Goal: Information Seeking & Learning: Learn about a topic

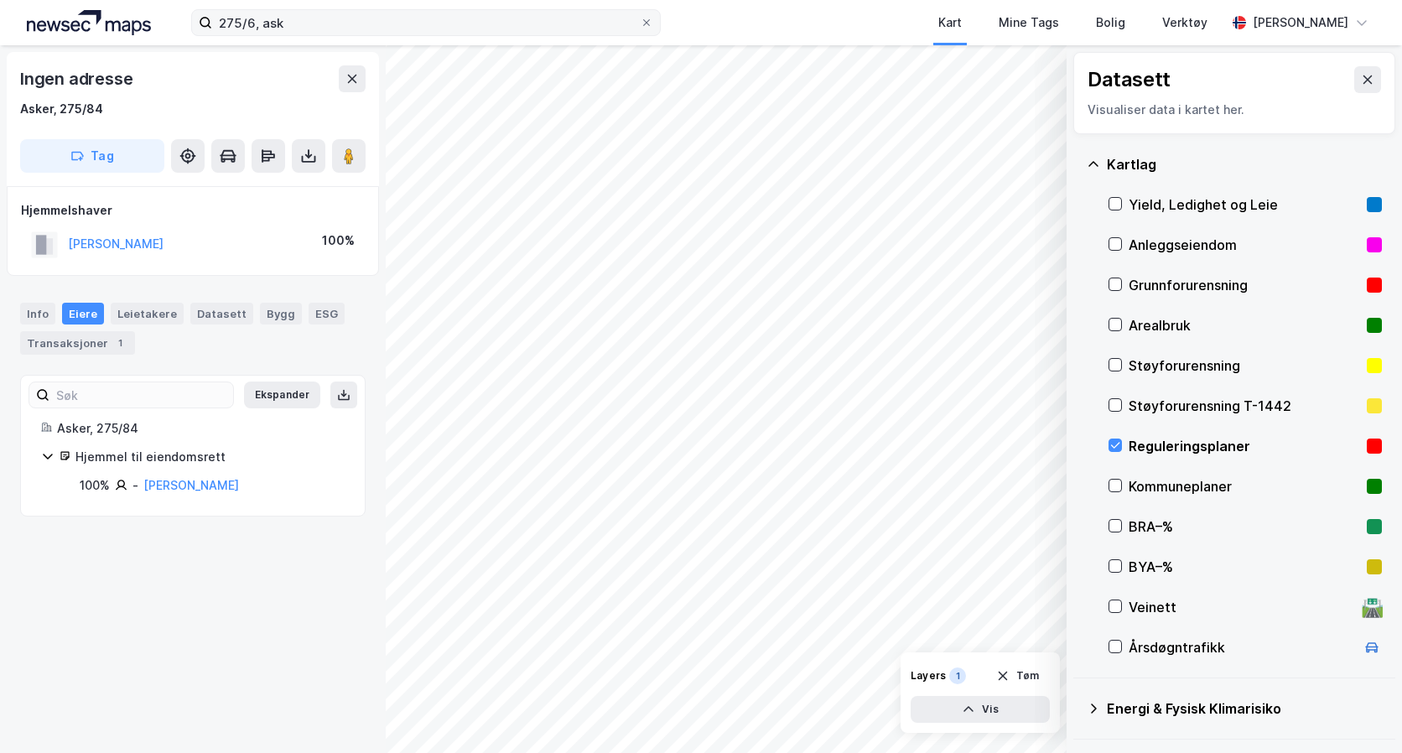
click at [509, 13] on div "275/6, ask Kart Mine Tags Bolig Verktøy [PERSON_NAME] Datasett Visualiser data …" at bounding box center [701, 376] width 1402 height 753
click at [1361, 80] on icon at bounding box center [1367, 79] width 13 height 13
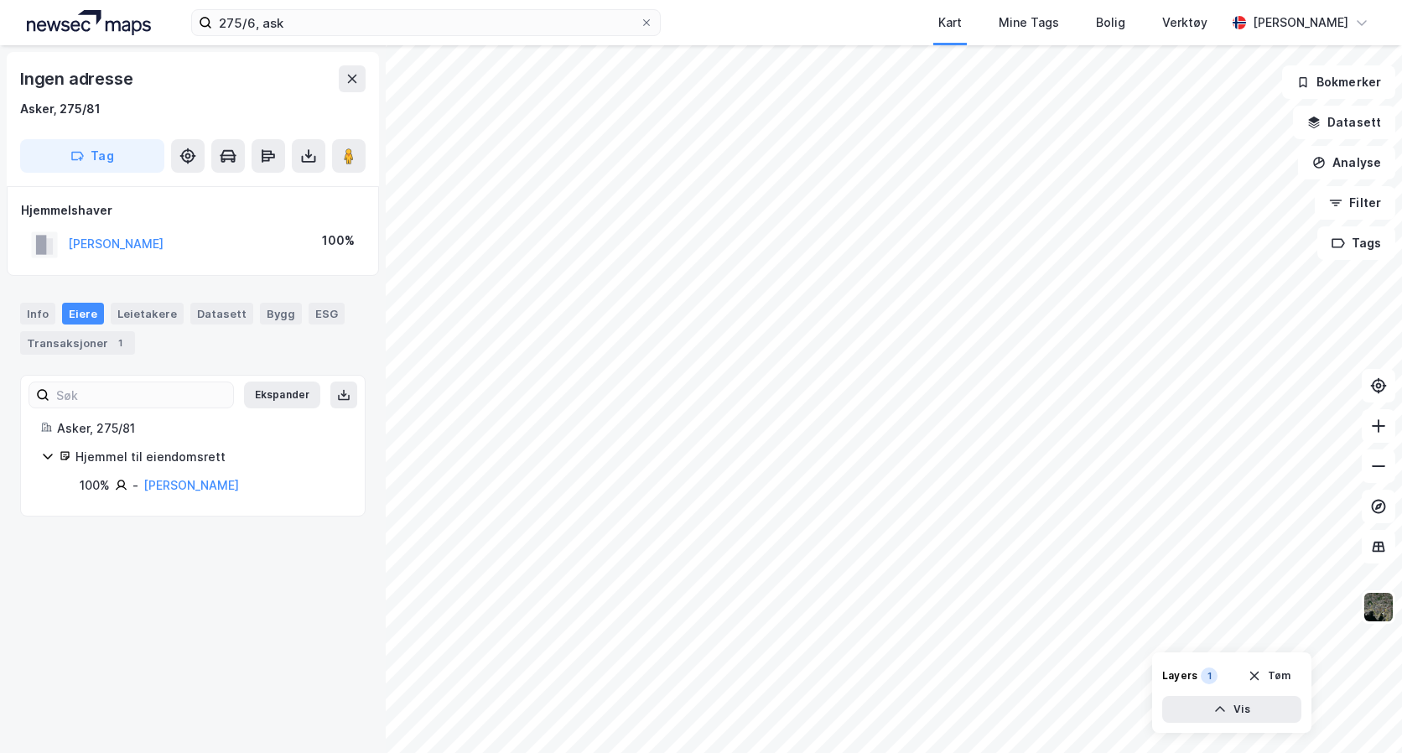
click at [785, 752] on html "275/6, ask Kart Mine Tags Bolig Verktøy [PERSON_NAME] Ingen adresse Asker, 275/…" at bounding box center [701, 376] width 1402 height 753
click at [905, 752] on html "275/6, ask Kart Mine Tags Bolig Verktøy [PERSON_NAME] Ingen adresse Asker, 275/…" at bounding box center [701, 376] width 1402 height 753
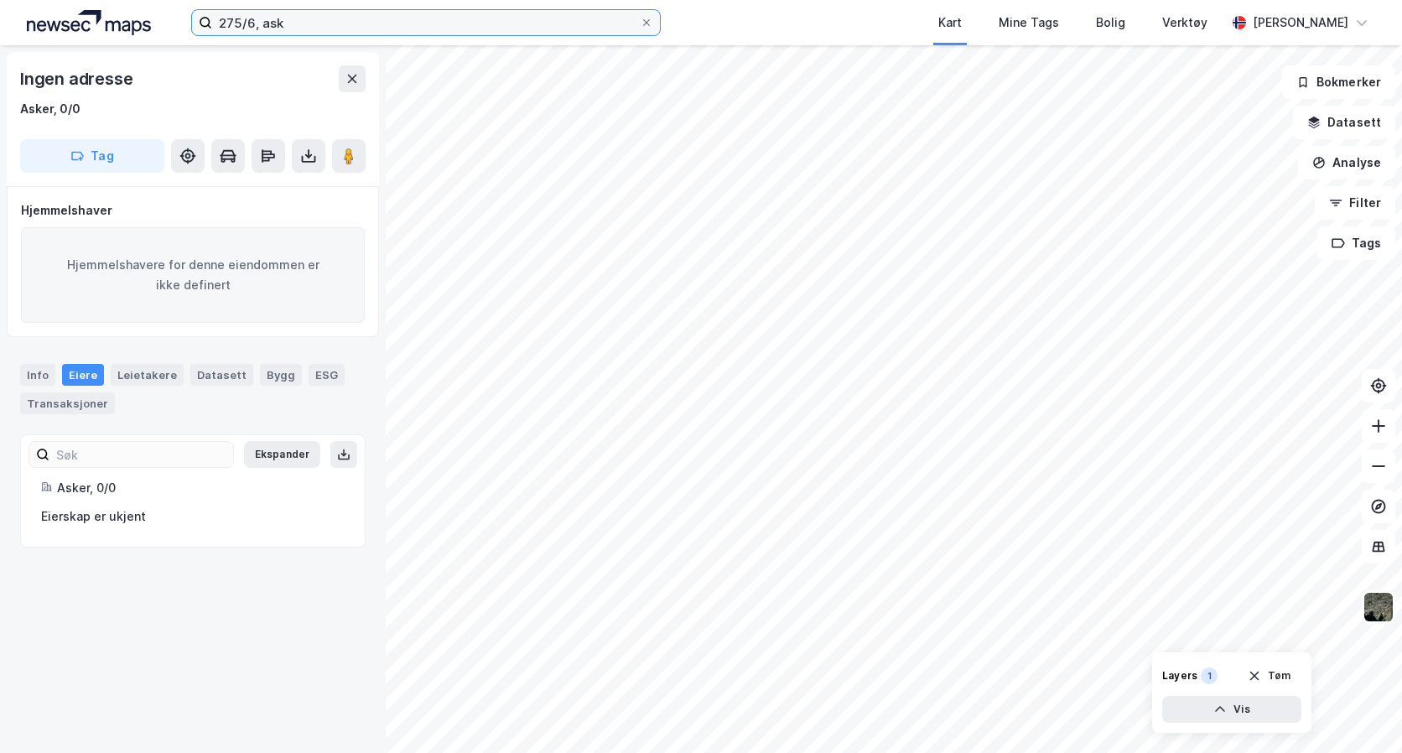
click at [296, 27] on input "275/6, ask" at bounding box center [426, 22] width 428 height 25
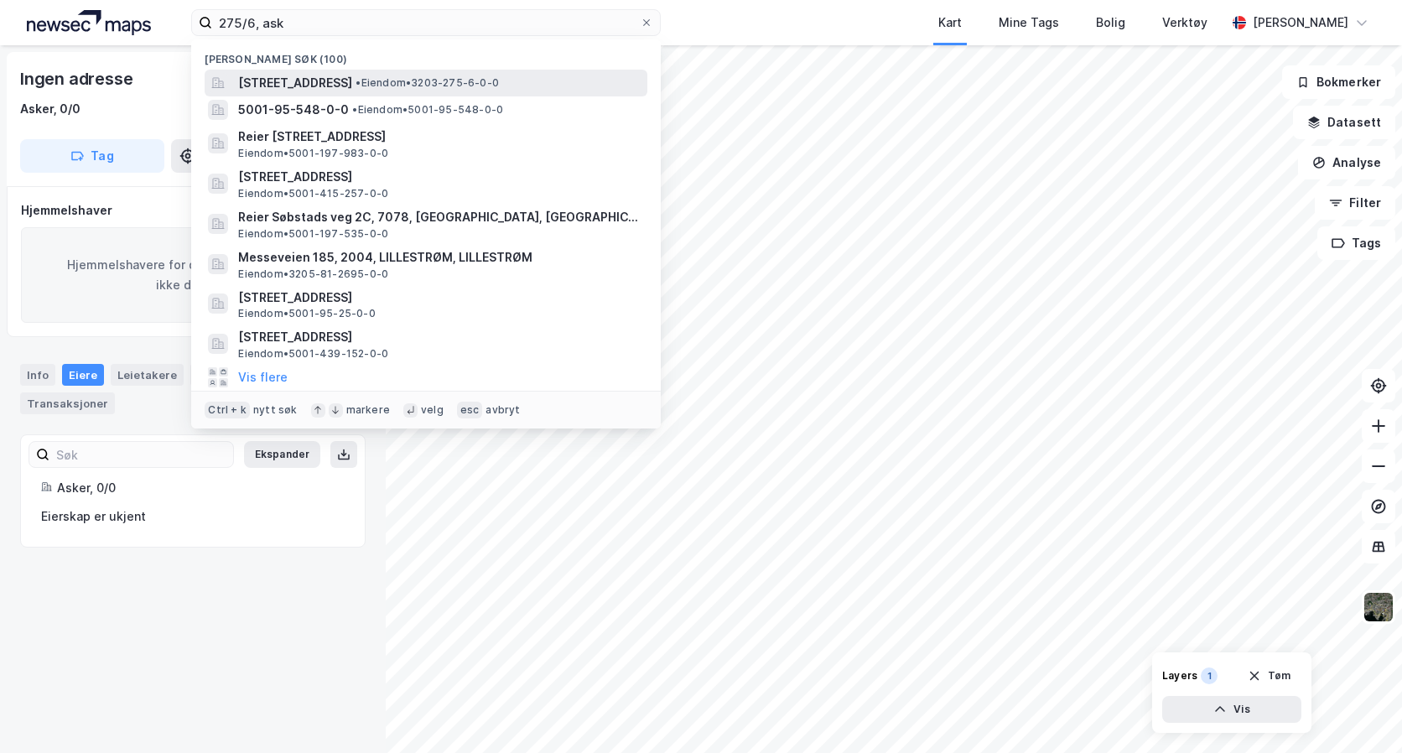
click at [299, 78] on span "[STREET_ADDRESS]" at bounding box center [295, 83] width 114 height 20
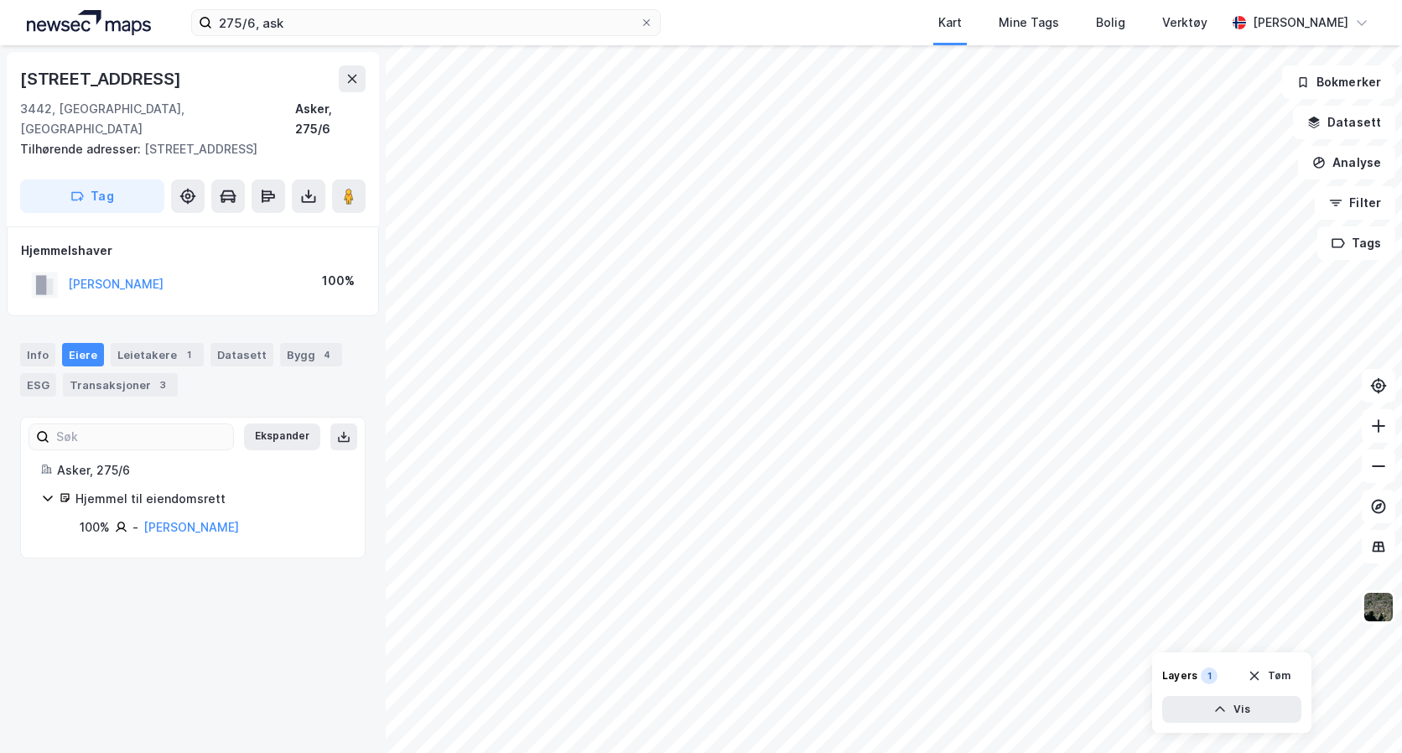
click at [121, 609] on div "[STREET_ADDRESS], 275/6 Tilhørende adresser: [STREET_ADDRESS] Tag Hjemmelshaver…" at bounding box center [193, 399] width 386 height 708
click at [124, 608] on div "[STREET_ADDRESS], 275/6 Tilhørende adresser: [STREET_ADDRESS] Tag Hjemmelshaver…" at bounding box center [193, 399] width 386 height 708
click at [1387, 612] on img at bounding box center [1379, 607] width 32 height 32
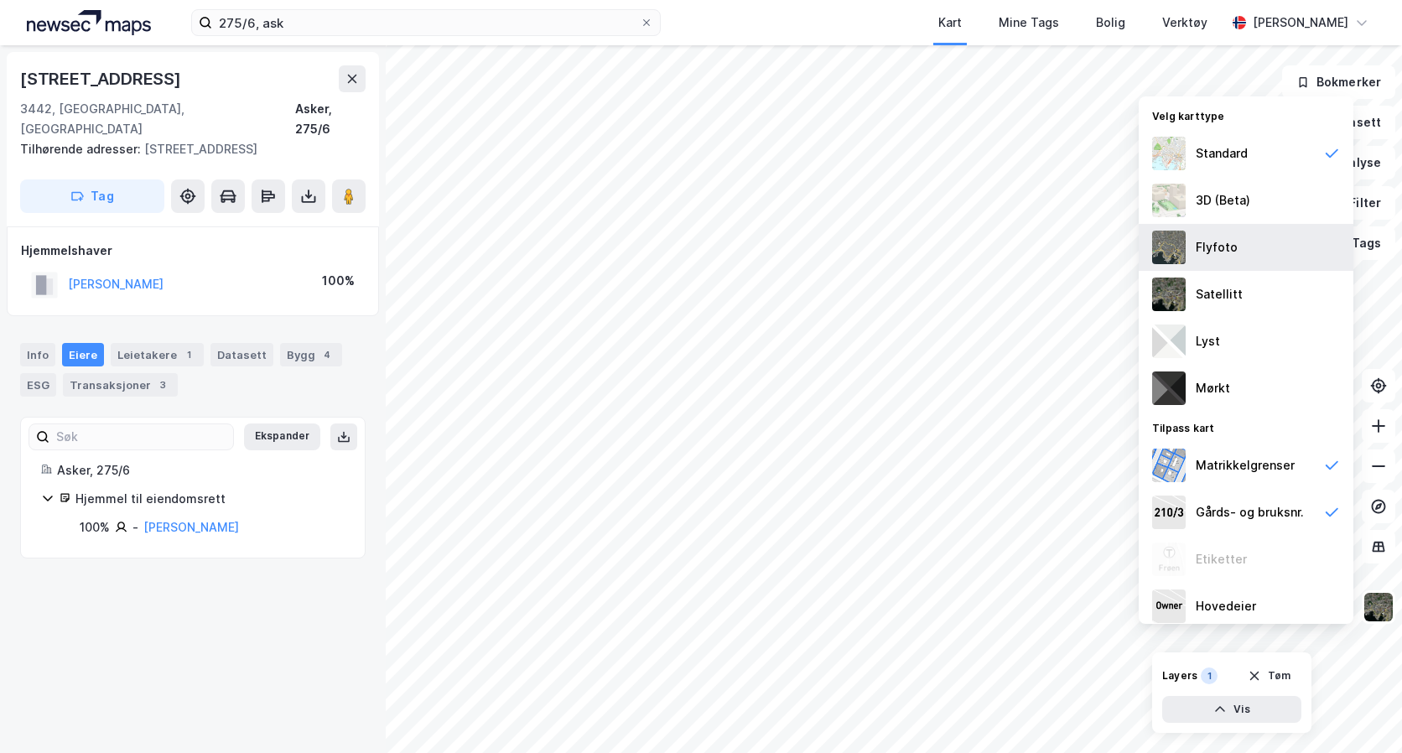
click at [1184, 244] on img at bounding box center [1170, 248] width 34 height 34
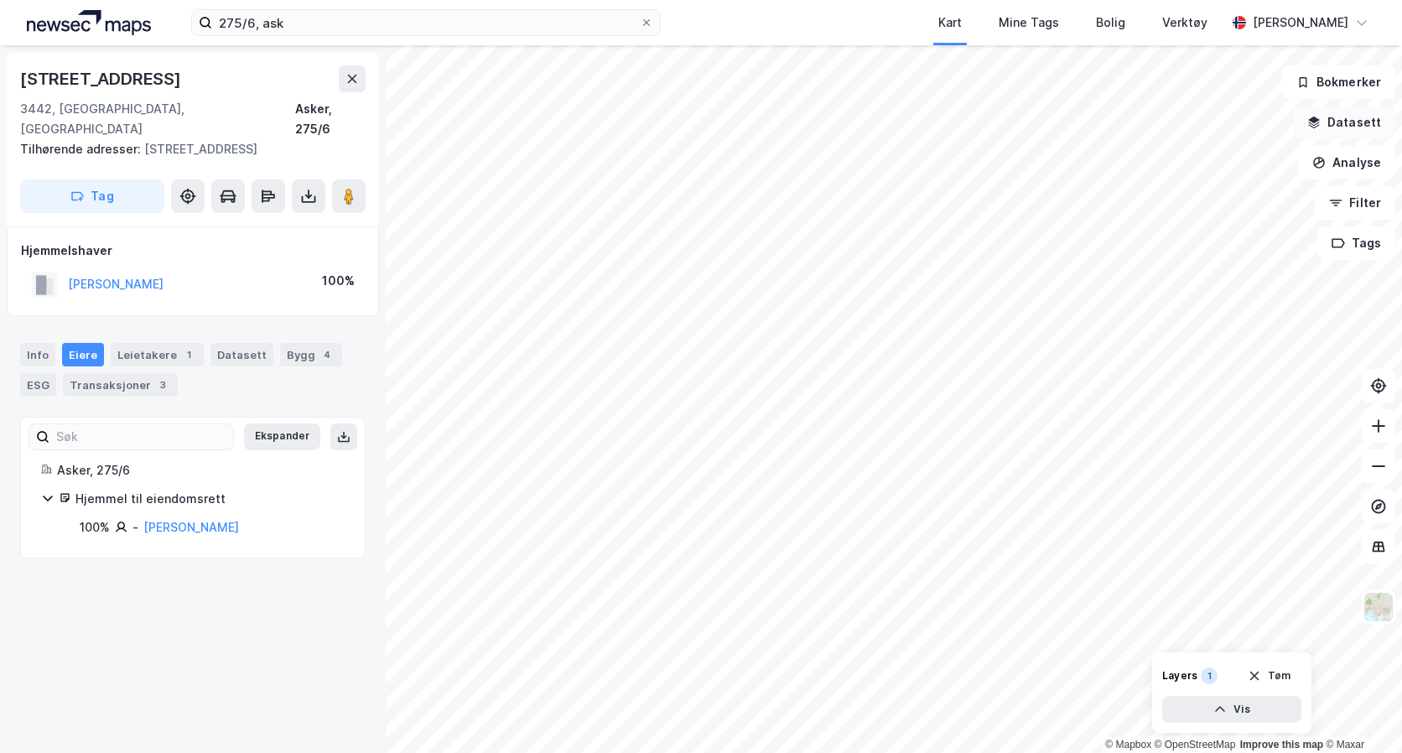
click at [1350, 122] on button "Datasett" at bounding box center [1344, 123] width 102 height 34
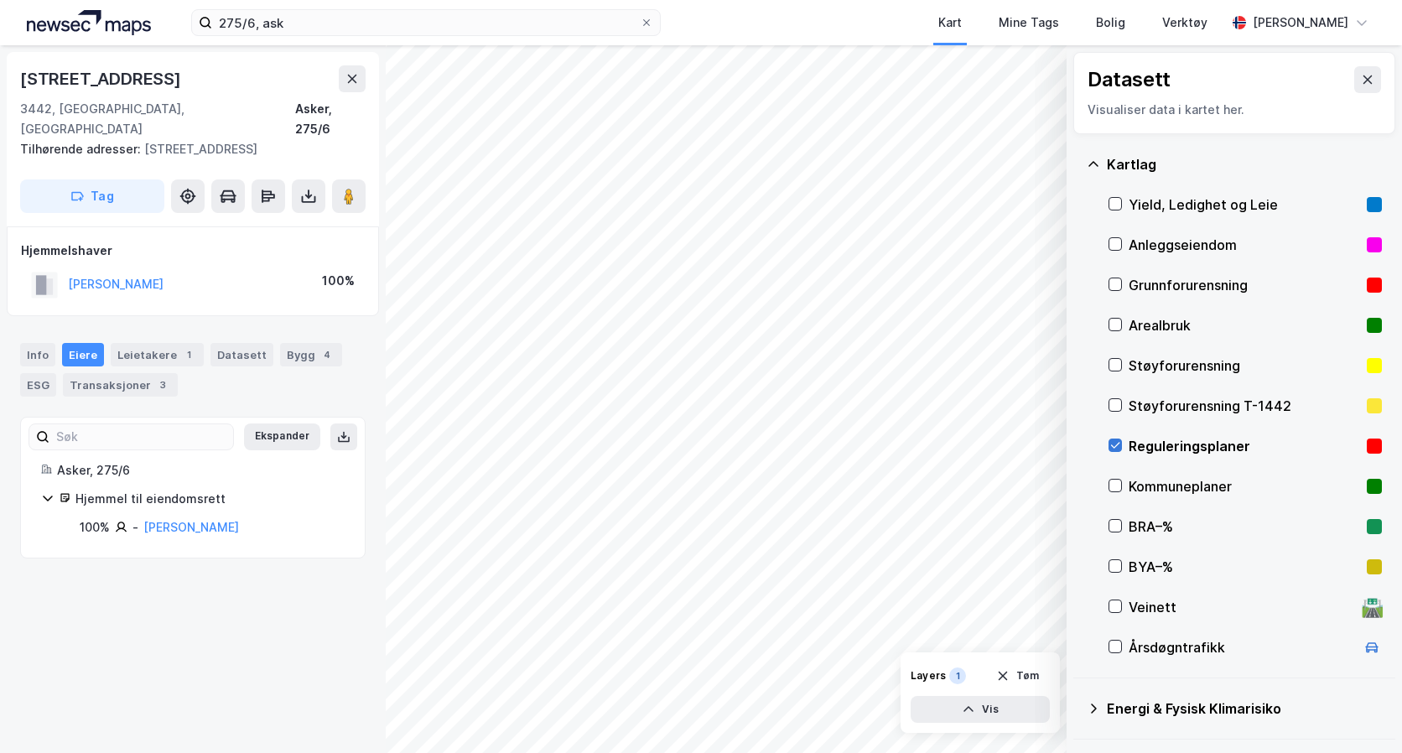
click at [1113, 442] on icon at bounding box center [1116, 446] width 12 height 12
click at [1112, 443] on icon at bounding box center [1116, 446] width 12 height 12
click at [1151, 665] on div "© Mapbox © OpenStreetMap Improve this map © Maxar Datasett Visualiser data i ka…" at bounding box center [701, 399] width 1402 height 708
